Goal: Navigation & Orientation: Find specific page/section

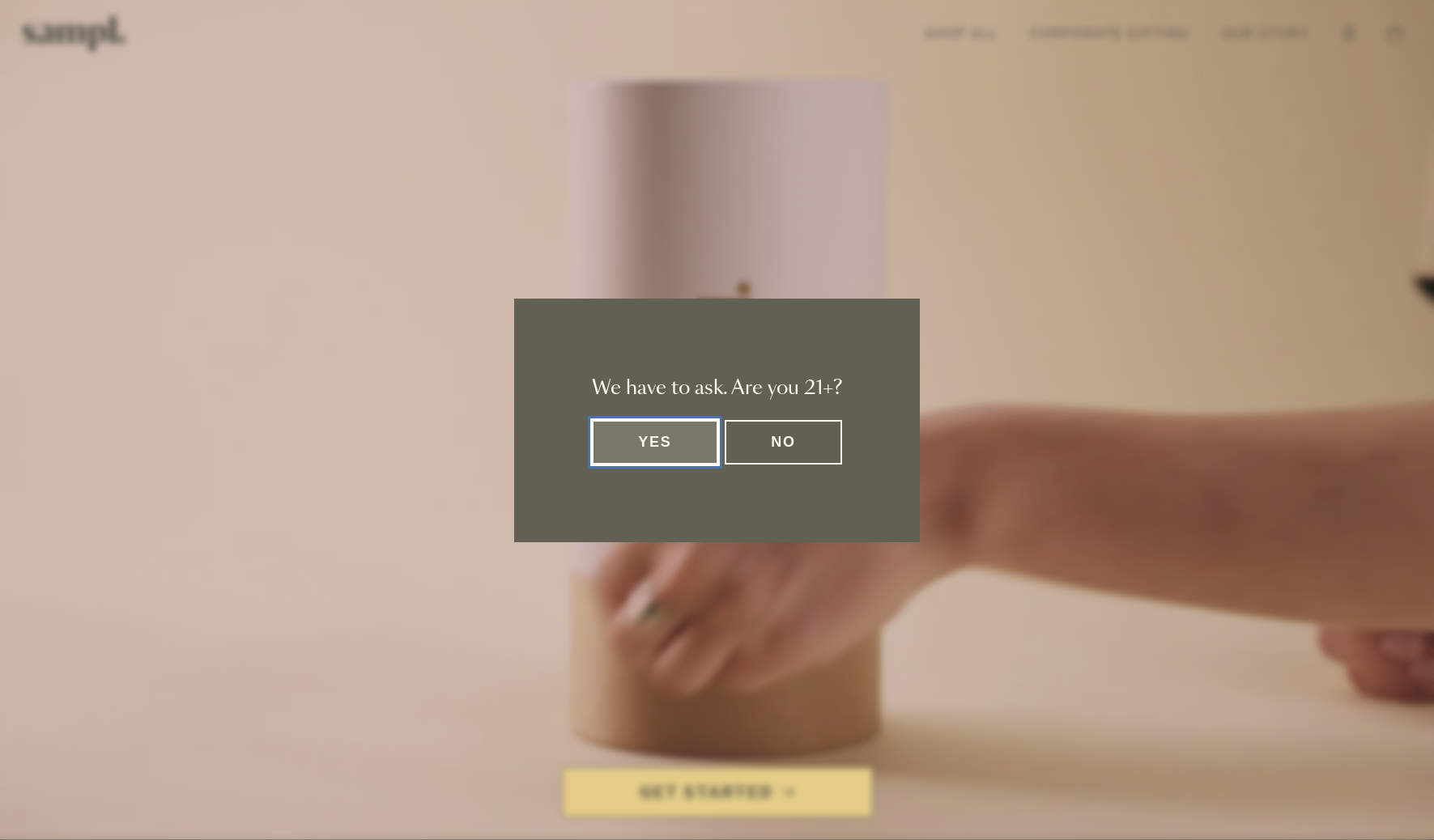
click at [647, 447] on button "Yes" at bounding box center [655, 442] width 126 height 44
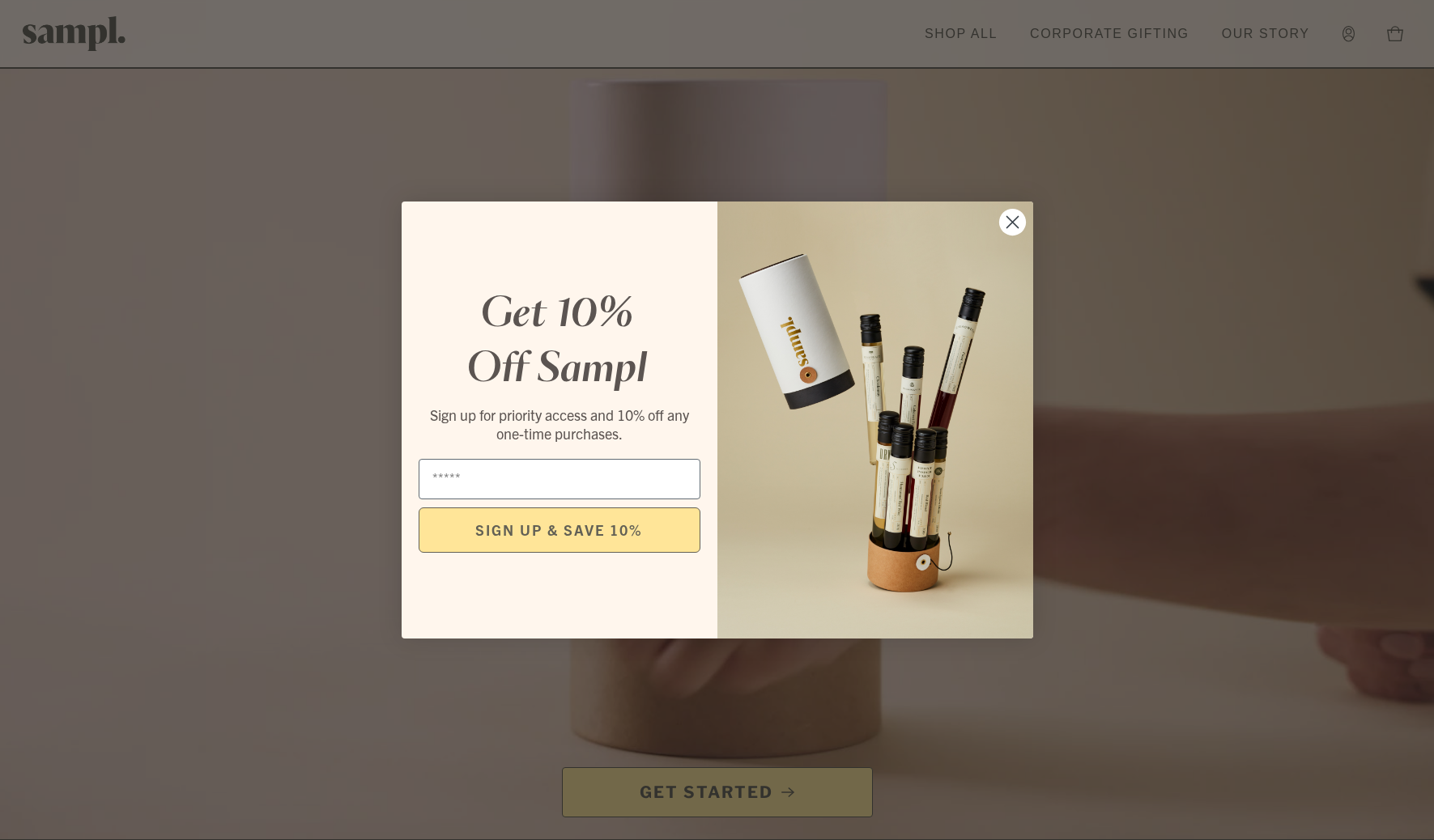
click at [1010, 223] on circle "Close dialog" at bounding box center [1010, 222] width 26 height 26
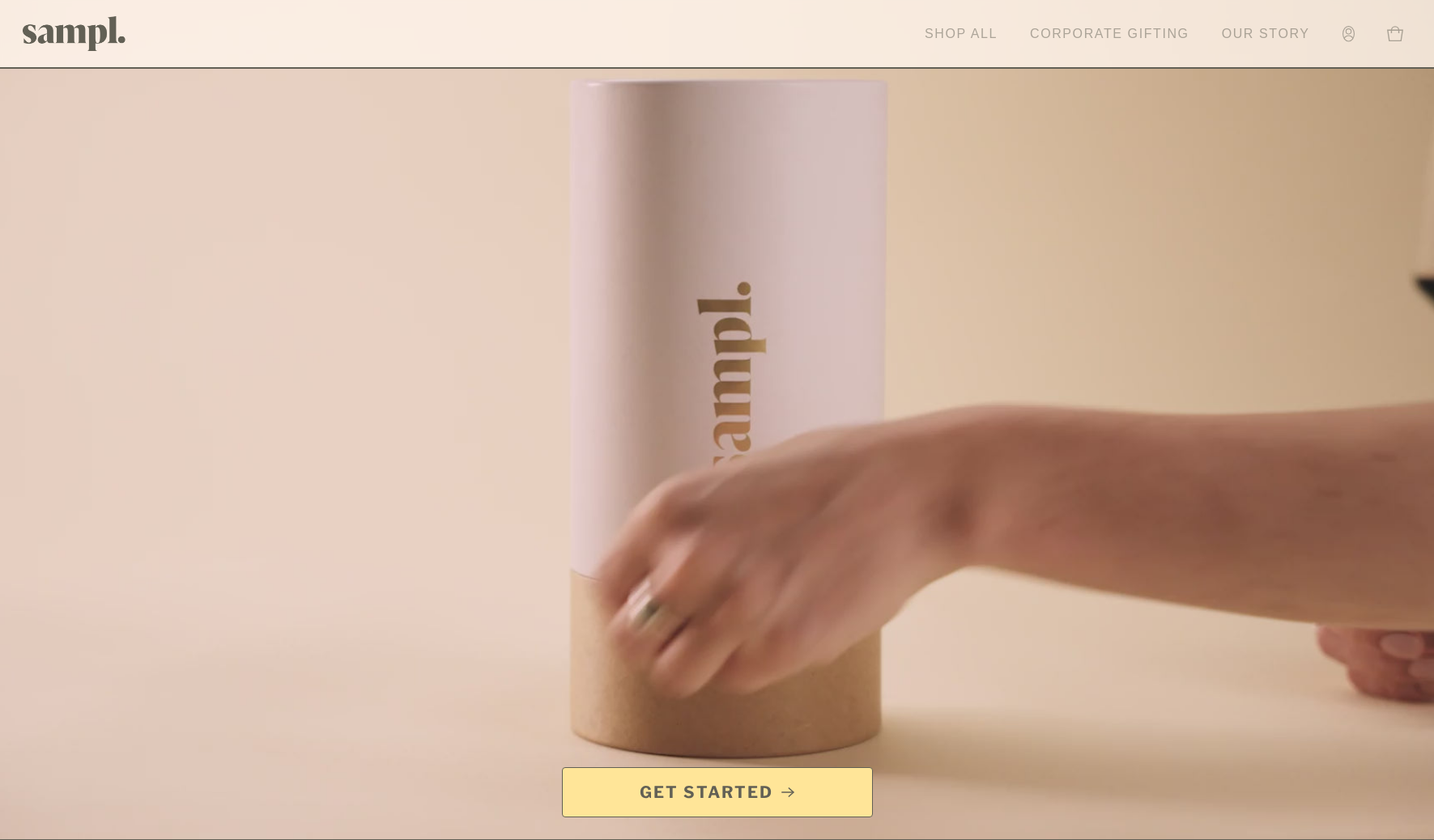
click at [970, 34] on link "Shop All" at bounding box center [960, 34] width 89 height 36
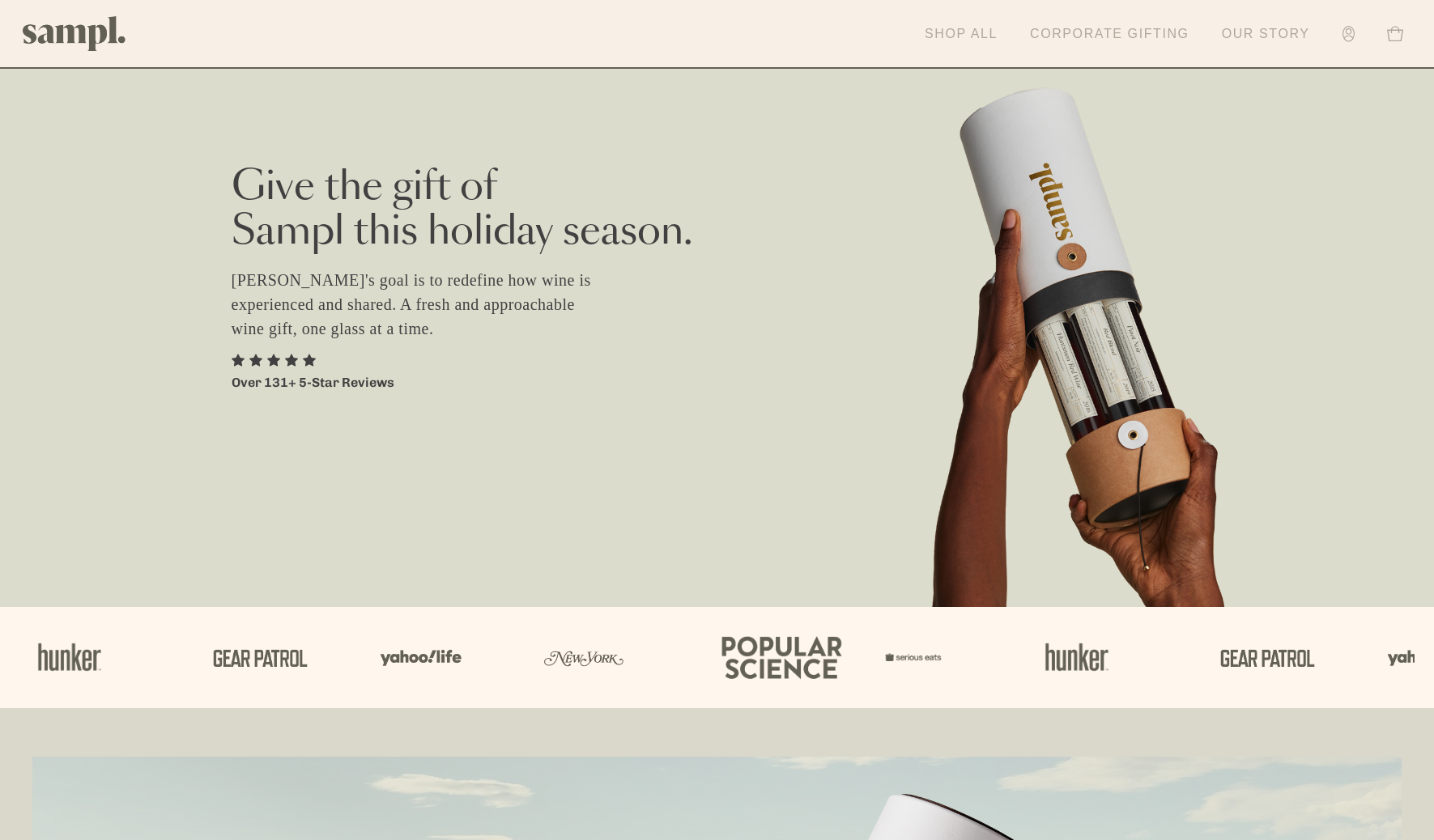
click at [1105, 28] on link "Corporate Gifting" at bounding box center [1109, 34] width 176 height 36
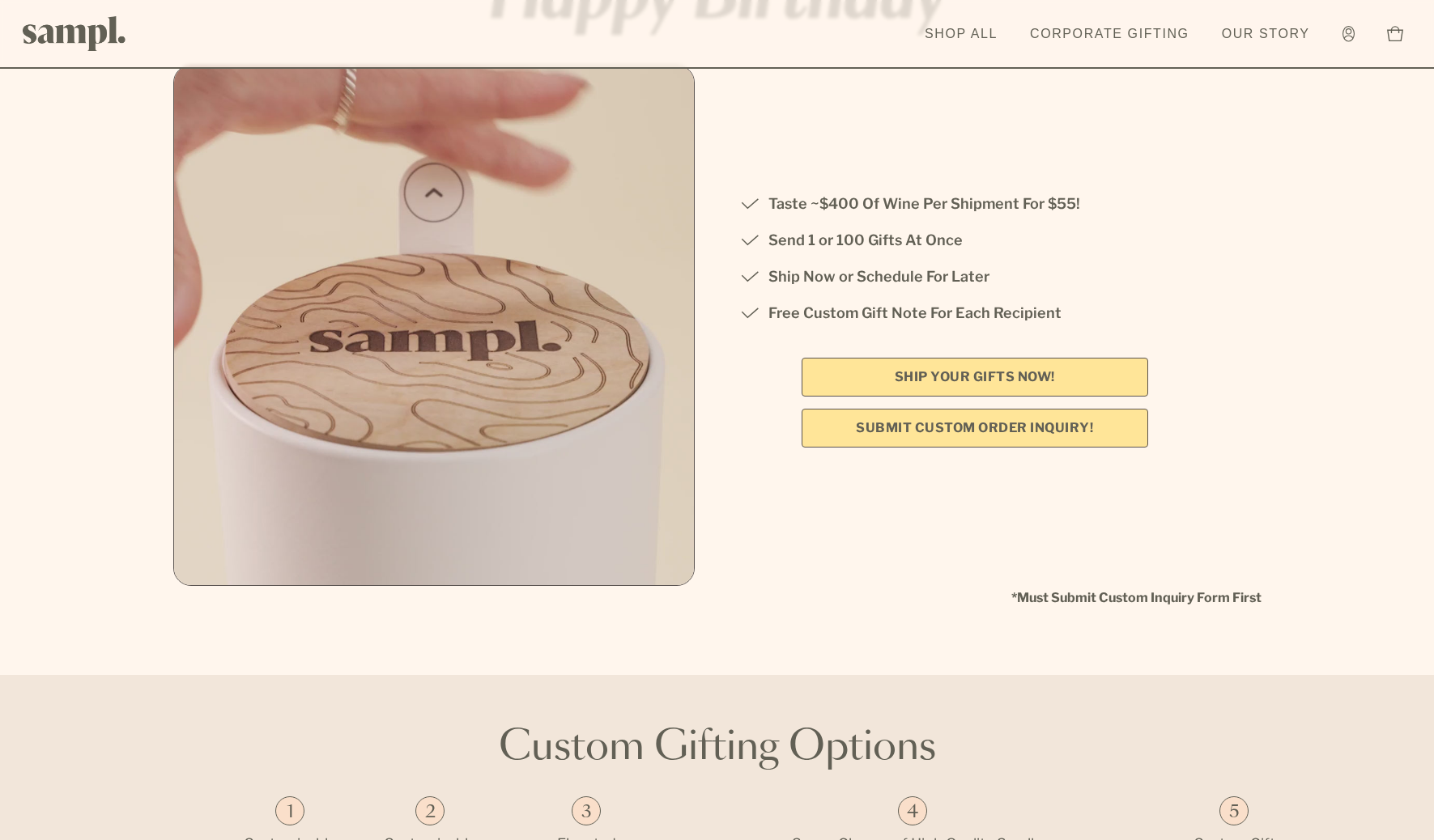
scroll to position [145, 0]
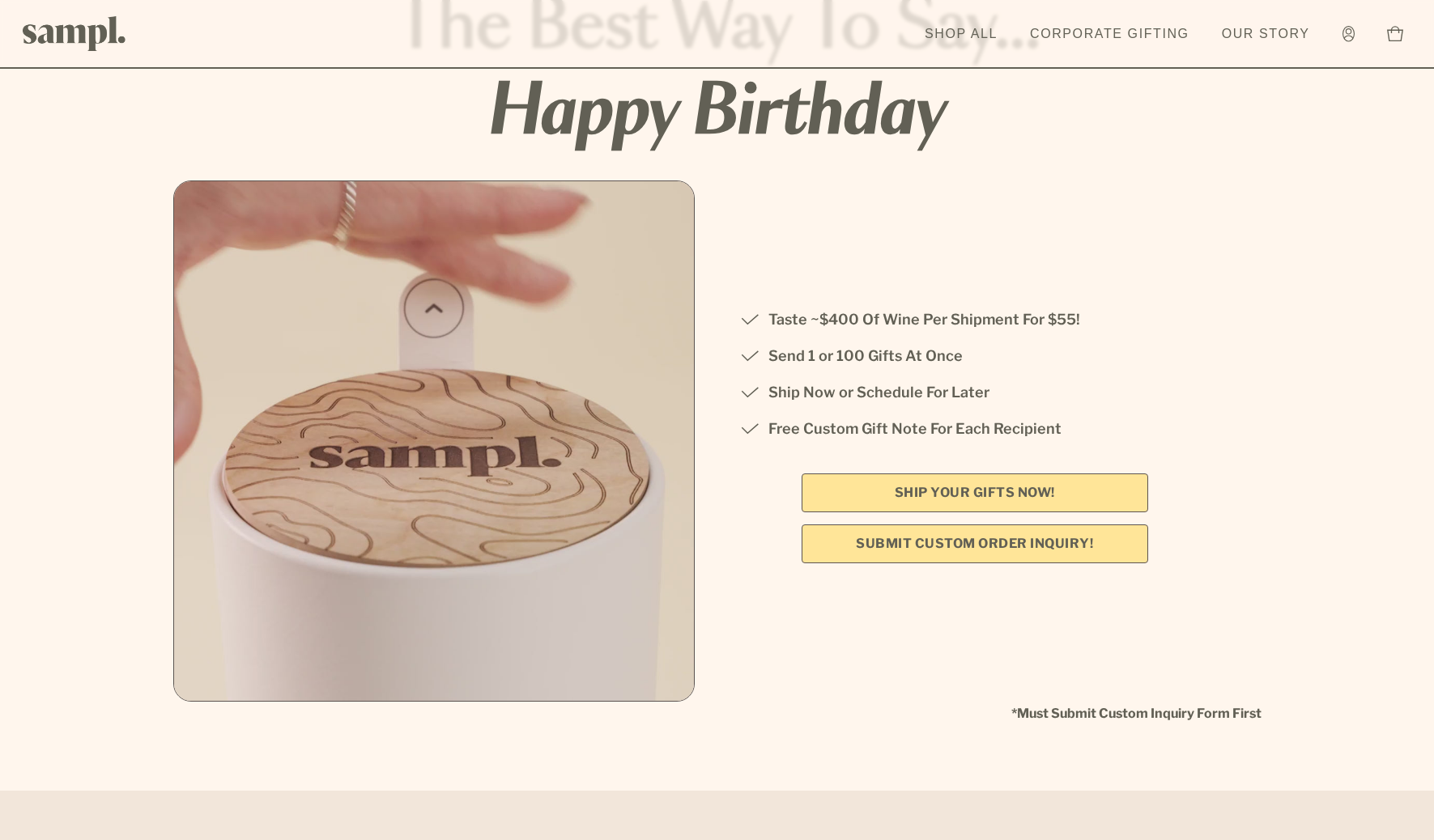
click at [88, 31] on img at bounding box center [75, 33] width 104 height 35
